Goal: Transaction & Acquisition: Purchase product/service

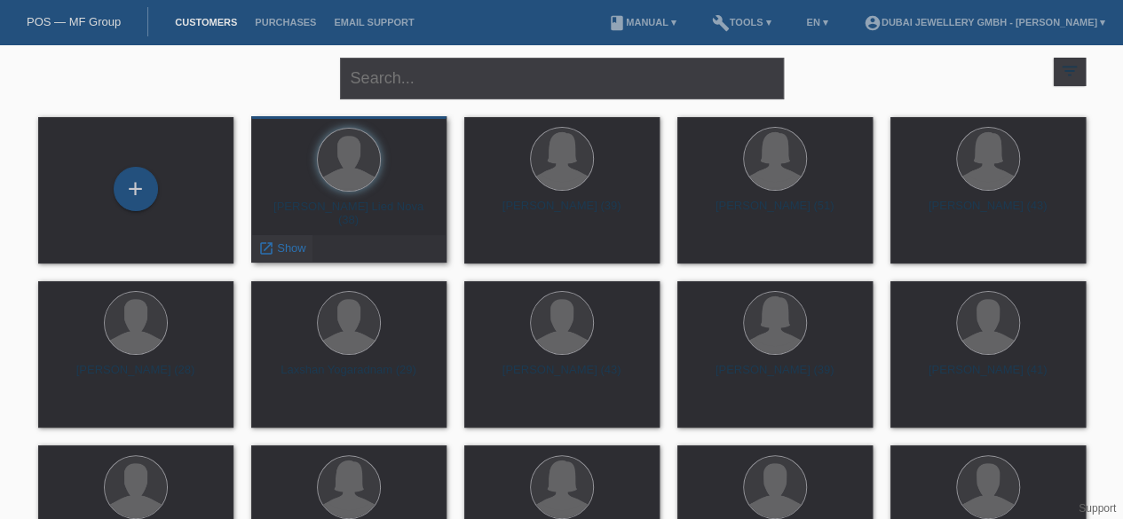
click at [289, 248] on span "Show" at bounding box center [291, 248] width 29 height 13
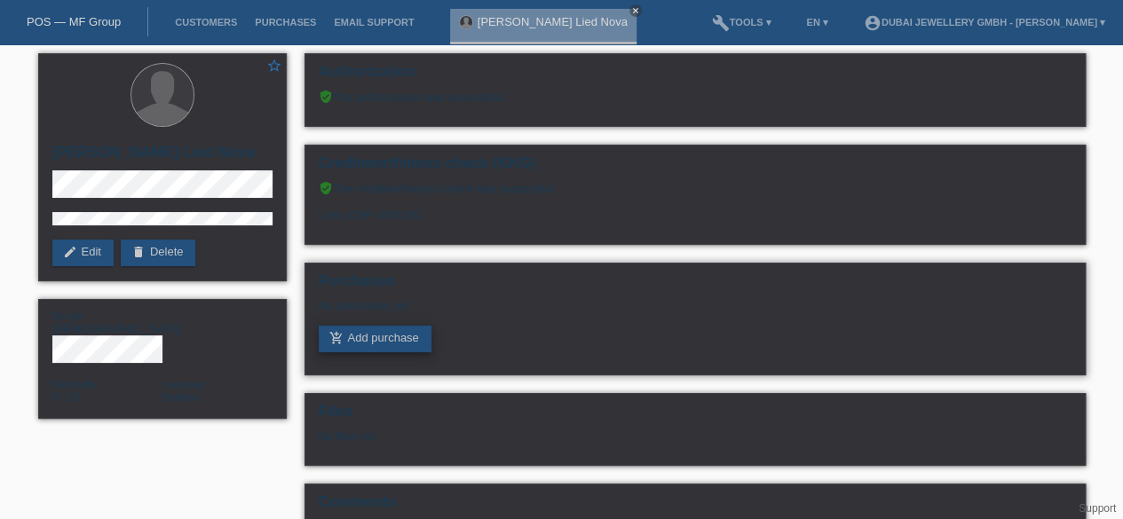
click at [371, 345] on link "add_shopping_cart Add purchase" at bounding box center [375, 339] width 113 height 27
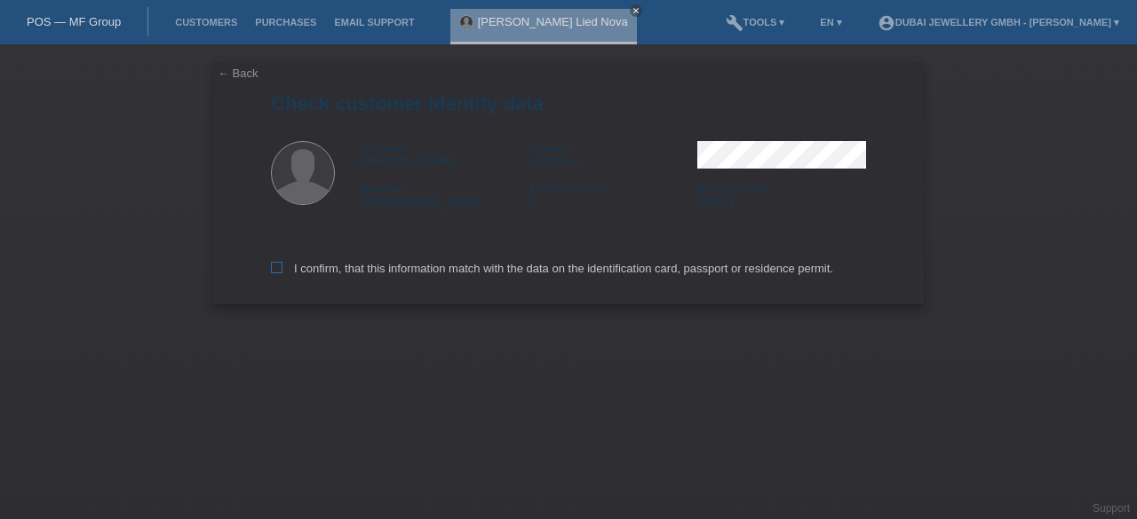
click at [275, 271] on icon at bounding box center [277, 268] width 12 height 12
click at [275, 271] on input "I confirm, that this information match with the data on the identification card…" at bounding box center [277, 268] width 12 height 12
checkbox input "true"
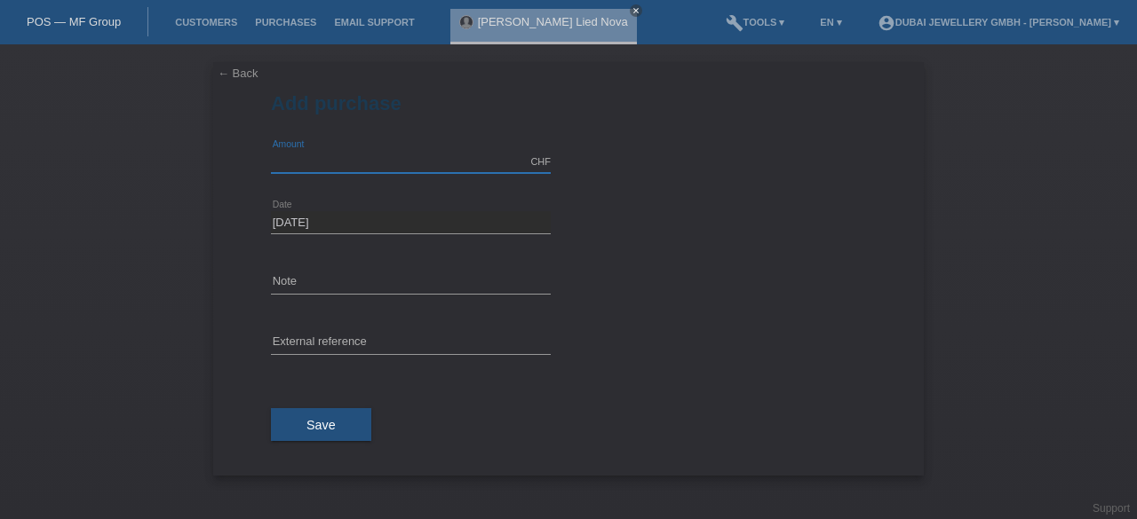
click at [337, 157] on input "text" at bounding box center [411, 162] width 280 height 22
type input "2932.99"
click at [305, 288] on input "text" at bounding box center [411, 283] width 280 height 22
type input "Invoice 5002"
click at [317, 425] on span "Save" at bounding box center [320, 425] width 29 height 14
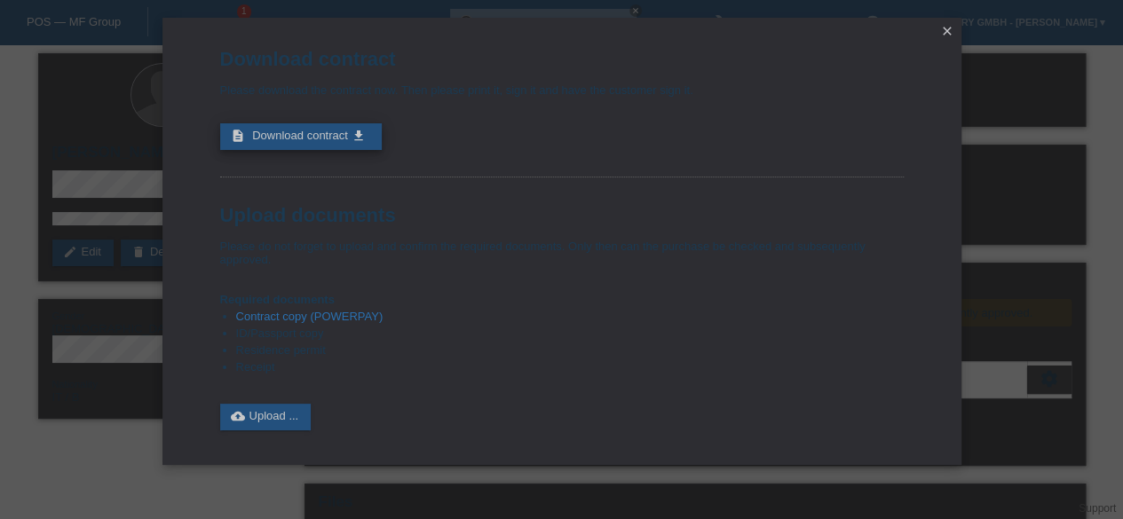
click at [357, 135] on icon "get_app" at bounding box center [358, 136] width 14 height 14
click at [947, 32] on icon "close" at bounding box center [947, 31] width 14 height 14
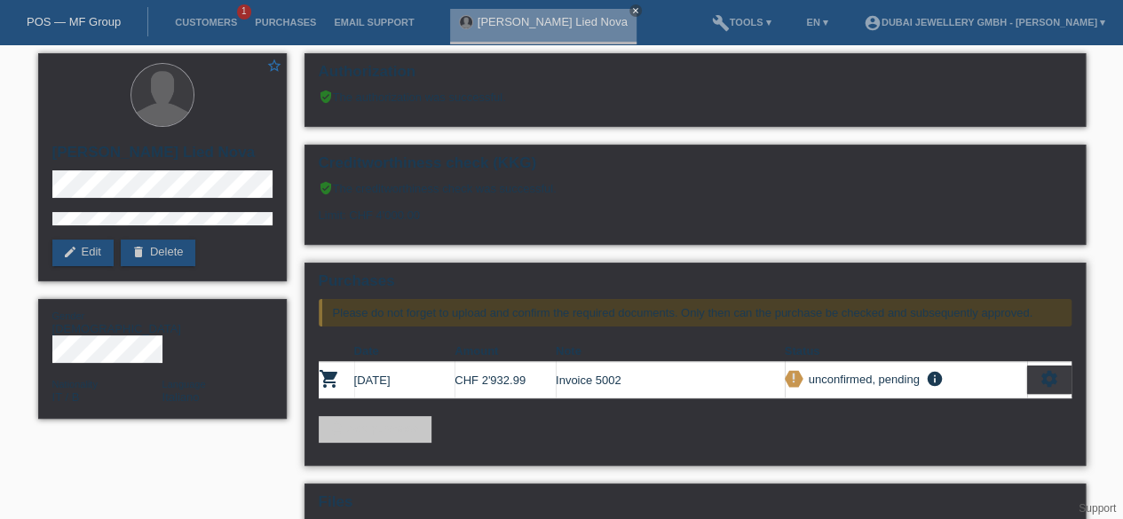
click at [373, 424] on link "add_shopping_cart Add purchase" at bounding box center [375, 429] width 113 height 27
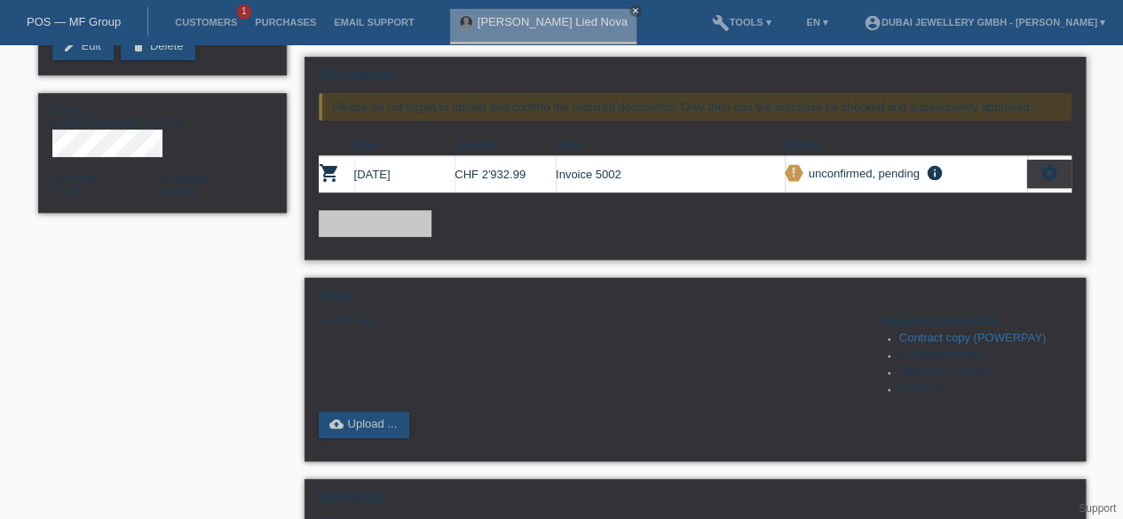
scroll to position [102, 0]
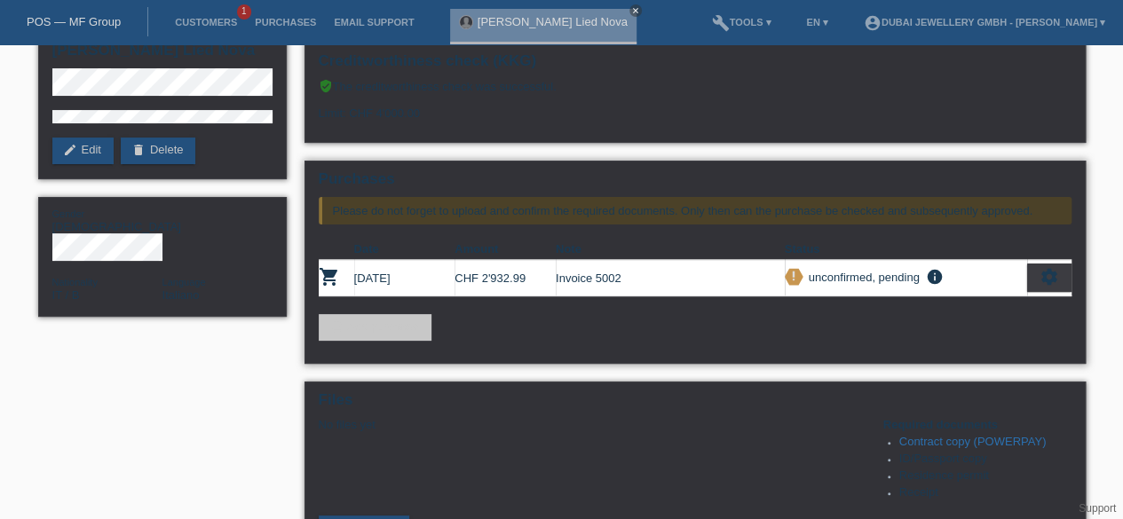
click at [1055, 271] on icon "settings" at bounding box center [1050, 277] width 20 height 20
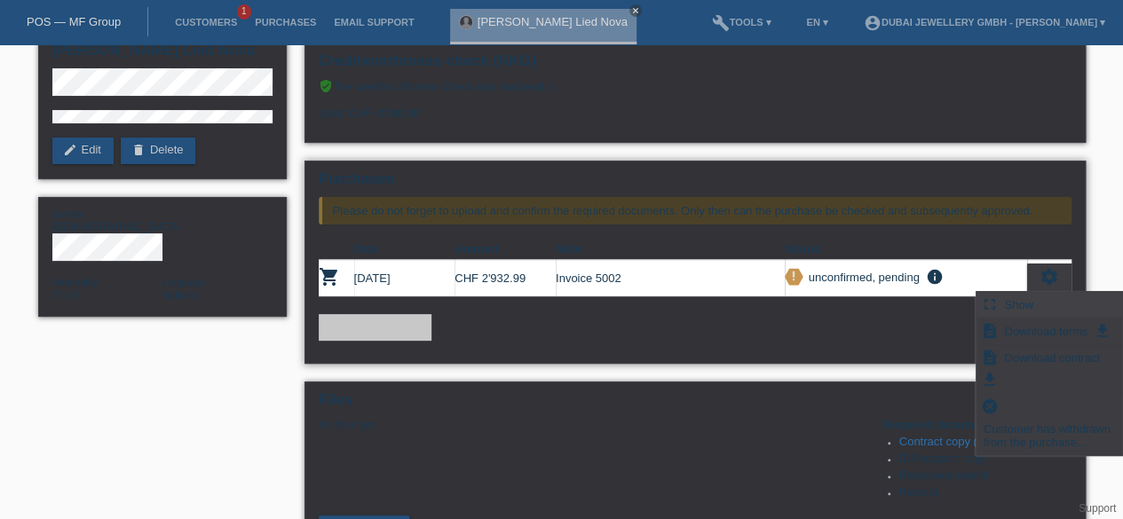
click at [1026, 301] on span "Show" at bounding box center [1019, 304] width 35 height 21
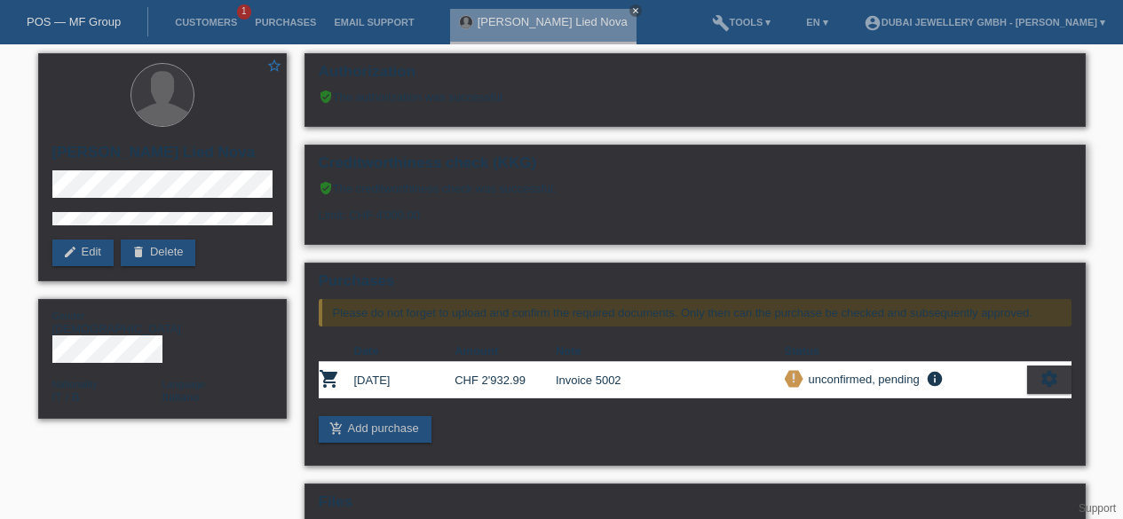
scroll to position [102, 0]
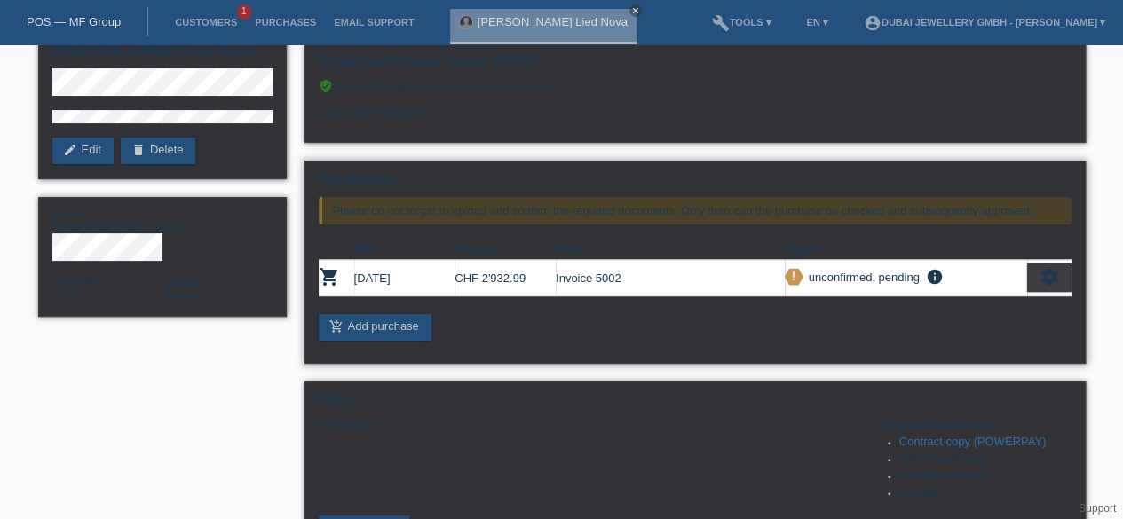
click at [458, 269] on td "CHF 2'932.99" at bounding box center [505, 278] width 101 height 36
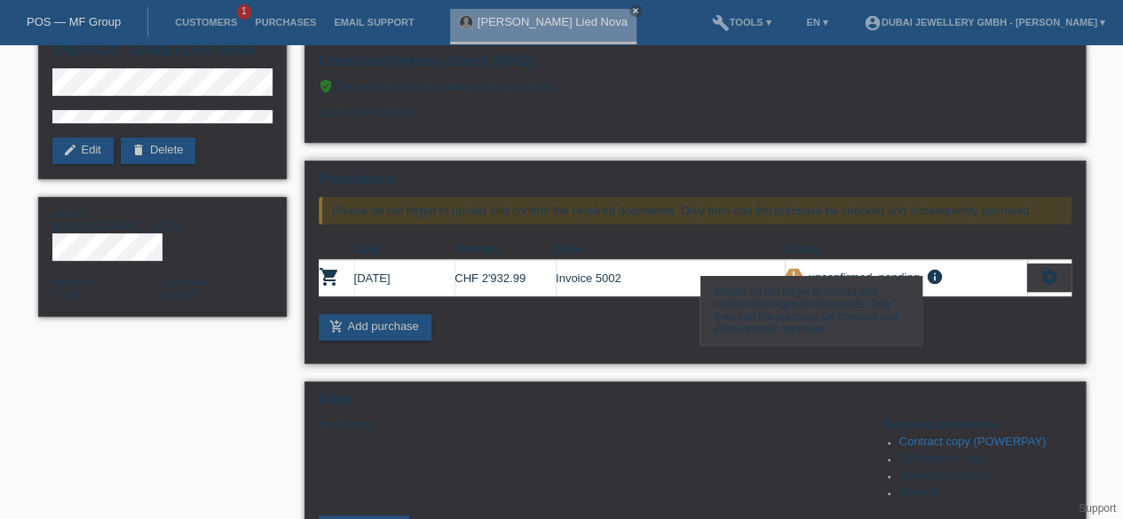
click at [934, 272] on icon "info" at bounding box center [934, 277] width 21 height 18
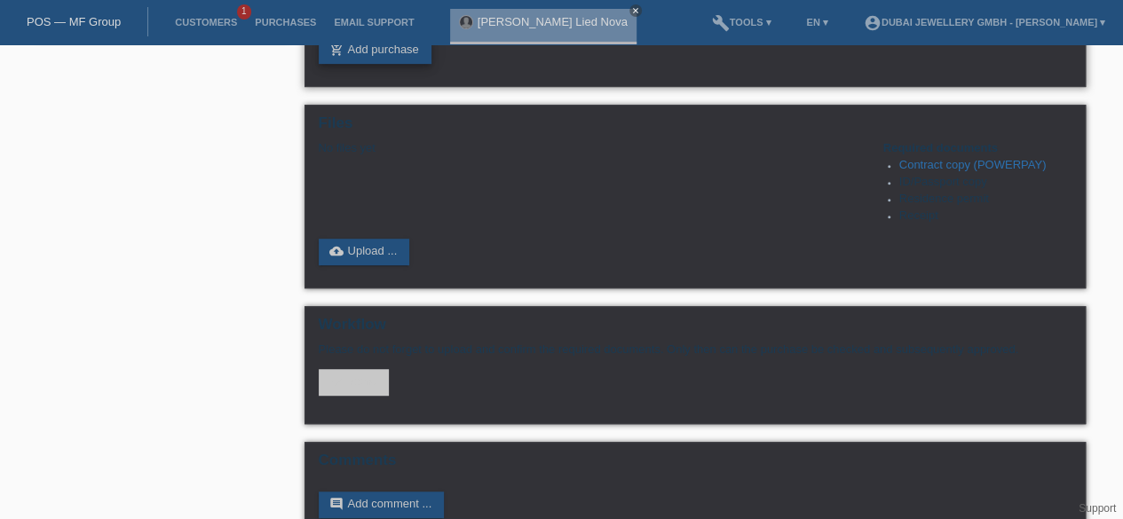
scroll to position [378, 0]
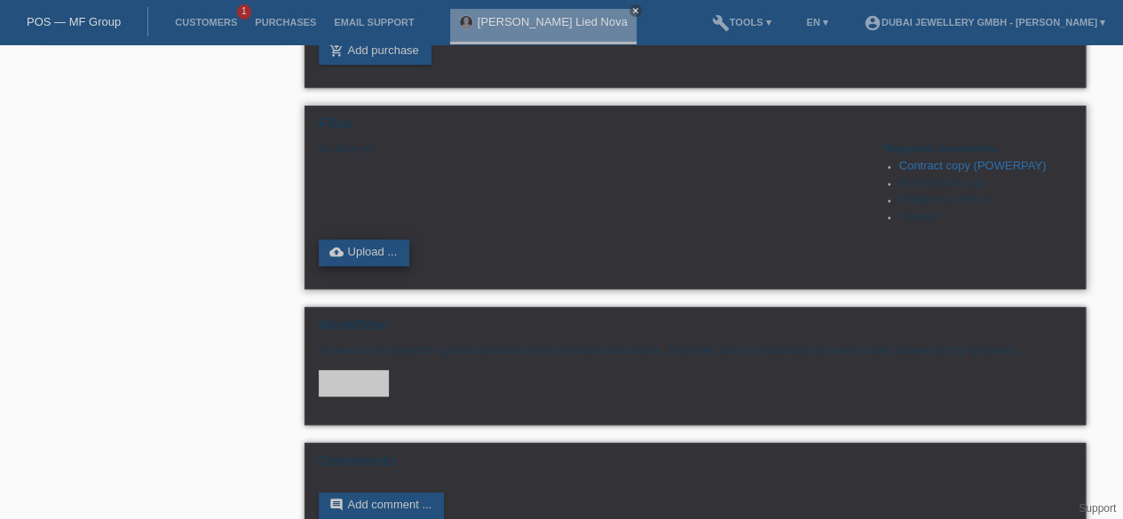
click at [384, 255] on link "cloud_upload Upload ..." at bounding box center [364, 253] width 91 height 27
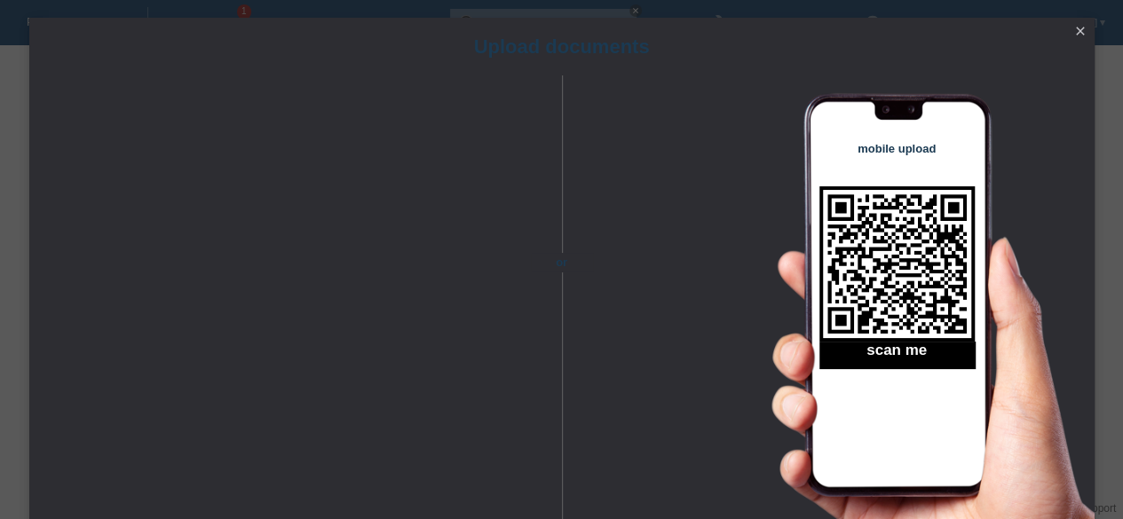
click at [1080, 24] on icon "close" at bounding box center [1081, 31] width 14 height 14
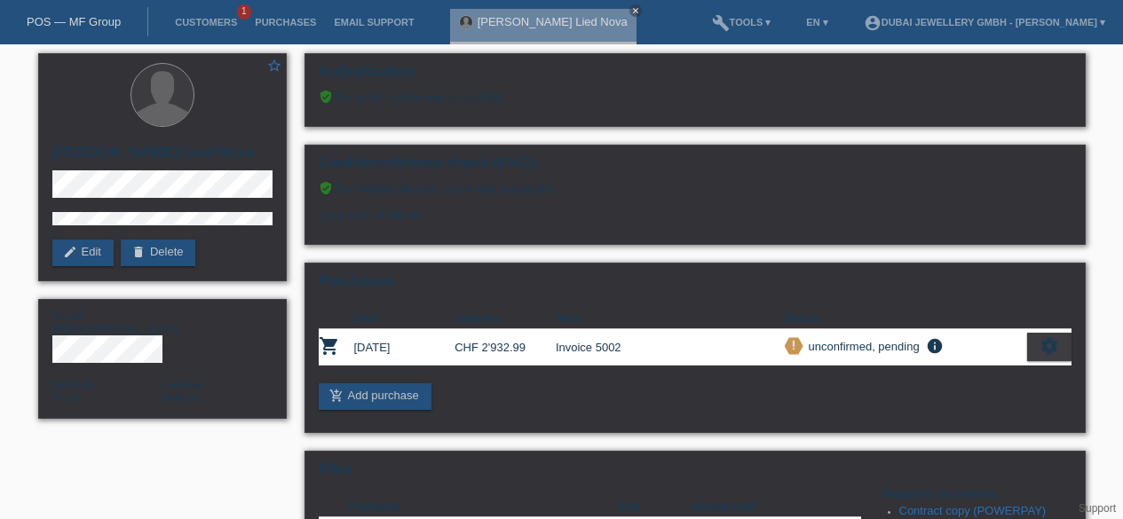
scroll to position [378, 0]
